Goal: Register for event/course

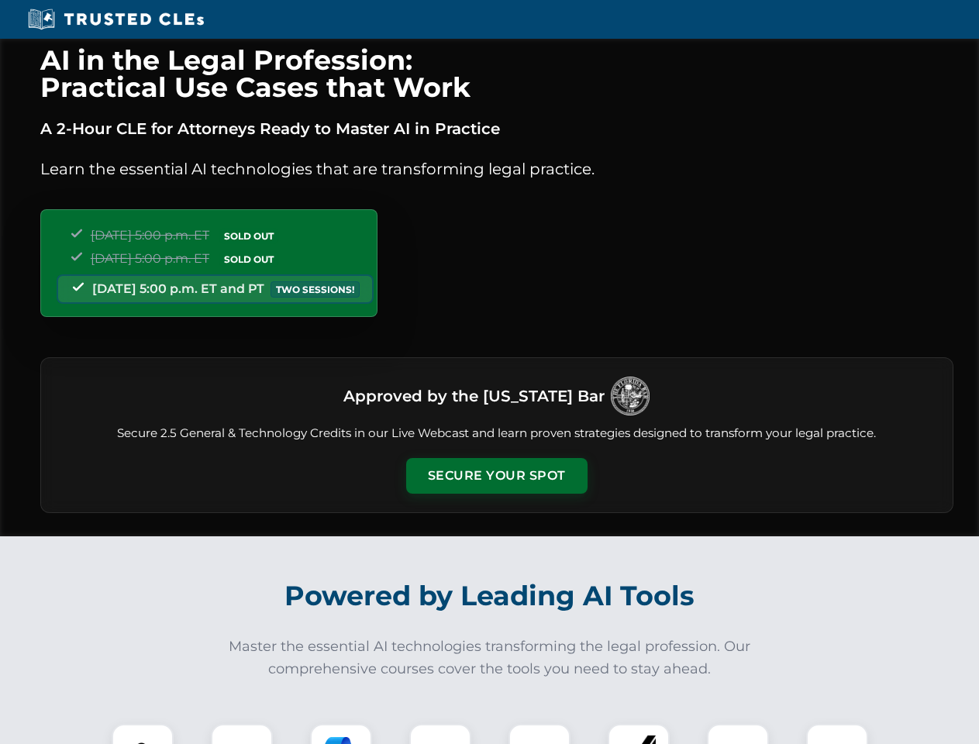
click at [496, 476] on button "Secure Your Spot" at bounding box center [496, 476] width 181 height 36
click at [143, 734] on img at bounding box center [142, 755] width 45 height 45
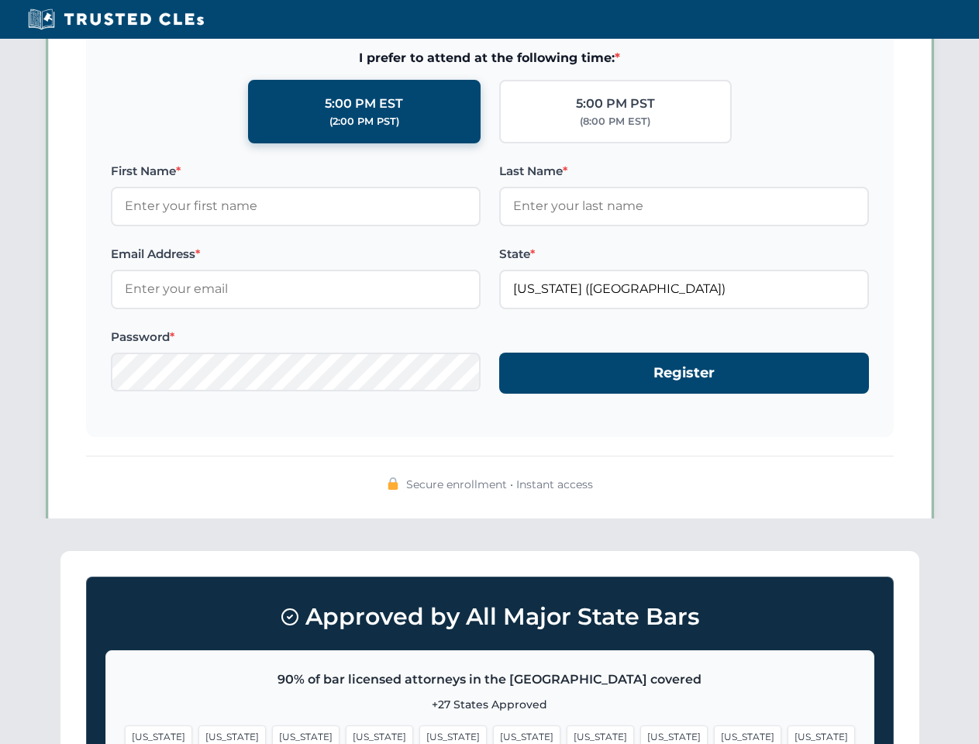
click at [567, 734] on span "[US_STATE]" at bounding box center [600, 737] width 67 height 22
click at [714, 734] on span "[US_STATE]" at bounding box center [747, 737] width 67 height 22
